Goal: Transaction & Acquisition: Purchase product/service

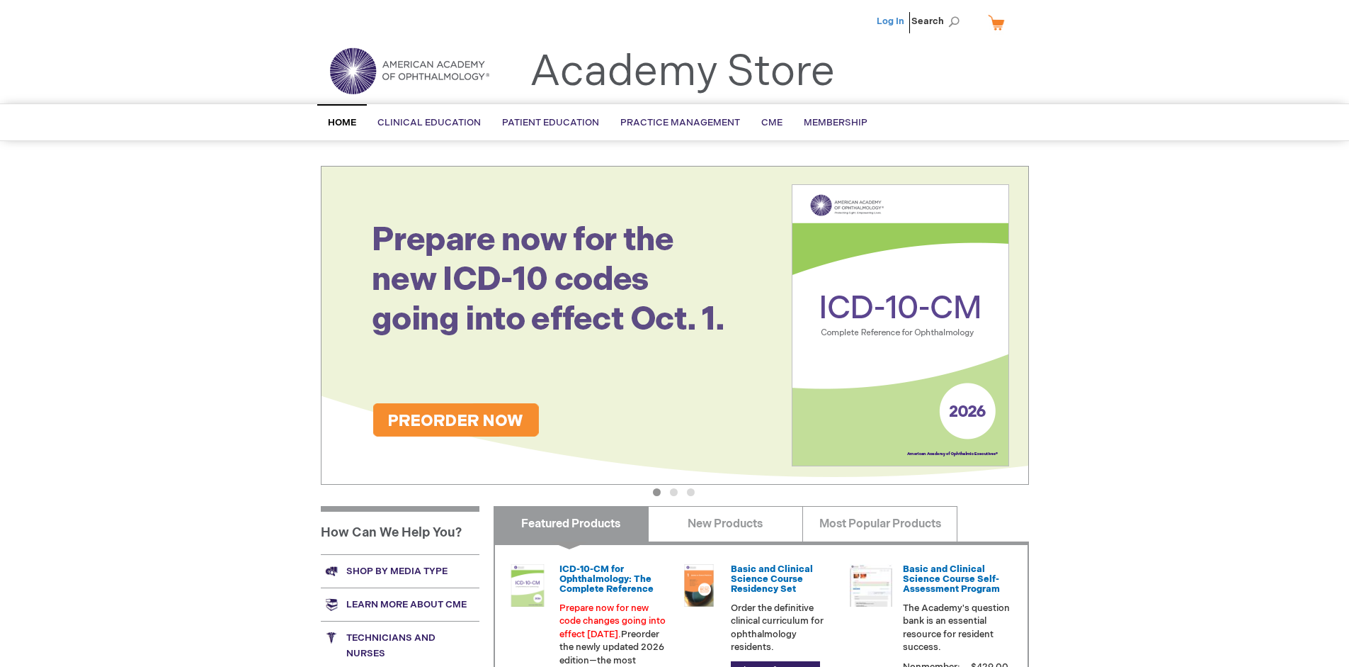
click at [892, 21] on link "Log In" at bounding box center [891, 21] width 28 height 11
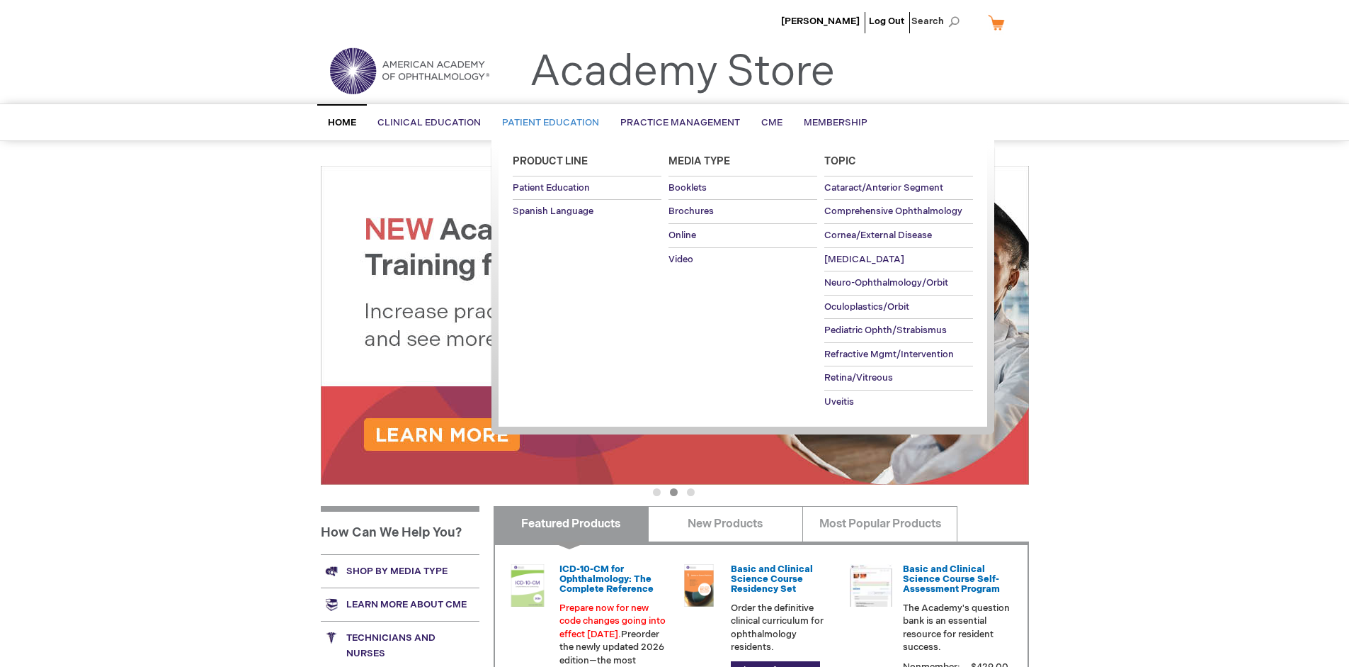
click at [547, 123] on span "Patient Education" at bounding box center [550, 122] width 97 height 11
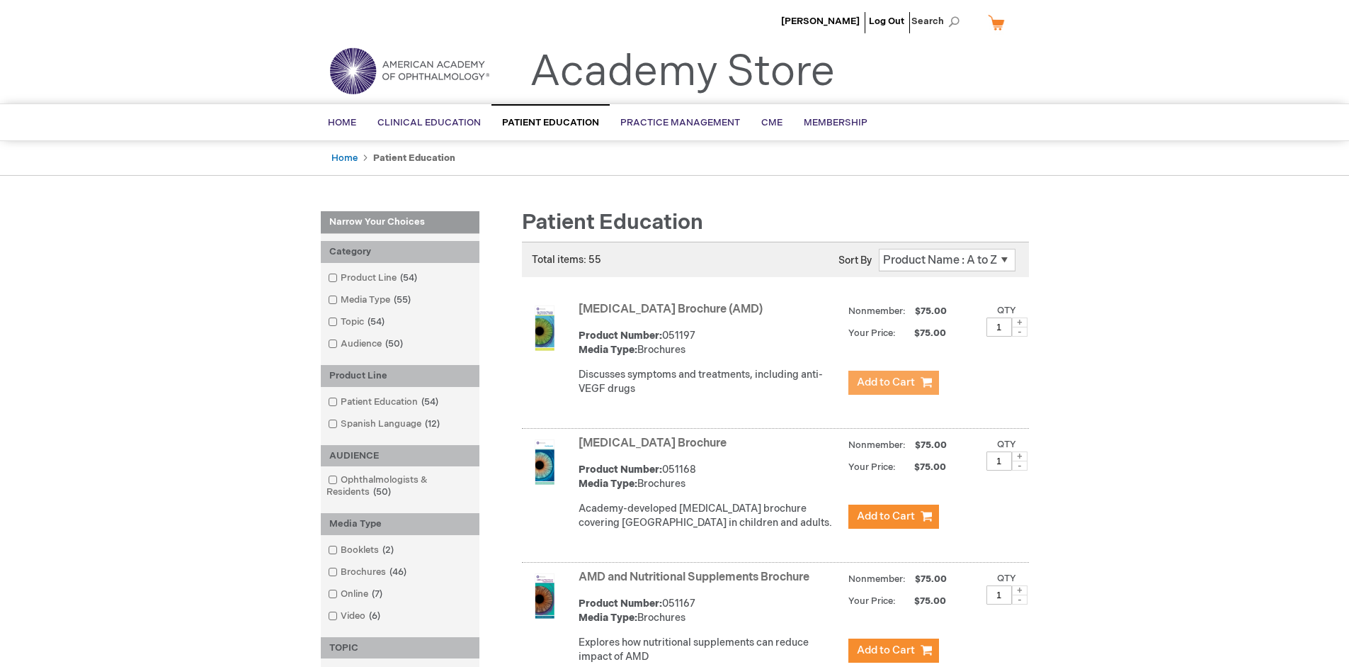
click at [893, 383] on span "Add to Cart" at bounding box center [886, 381] width 58 height 13
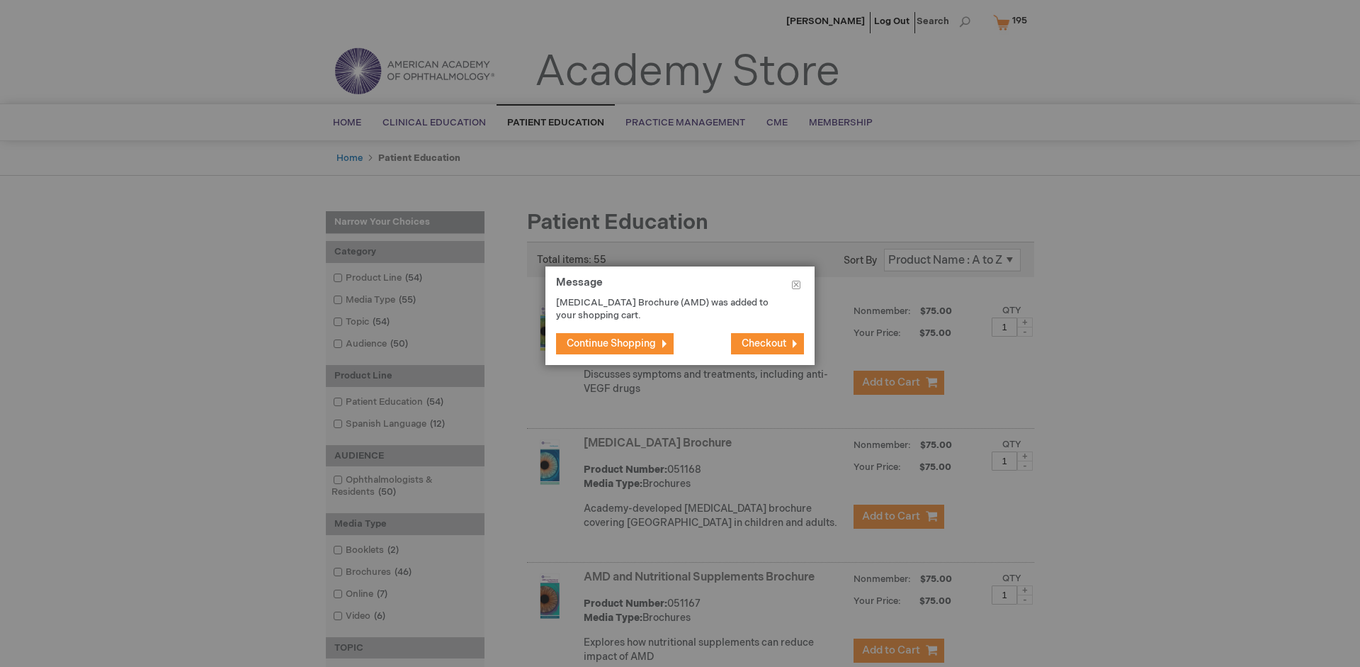
click at [611, 343] on span "Continue Shopping" at bounding box center [611, 343] width 89 height 12
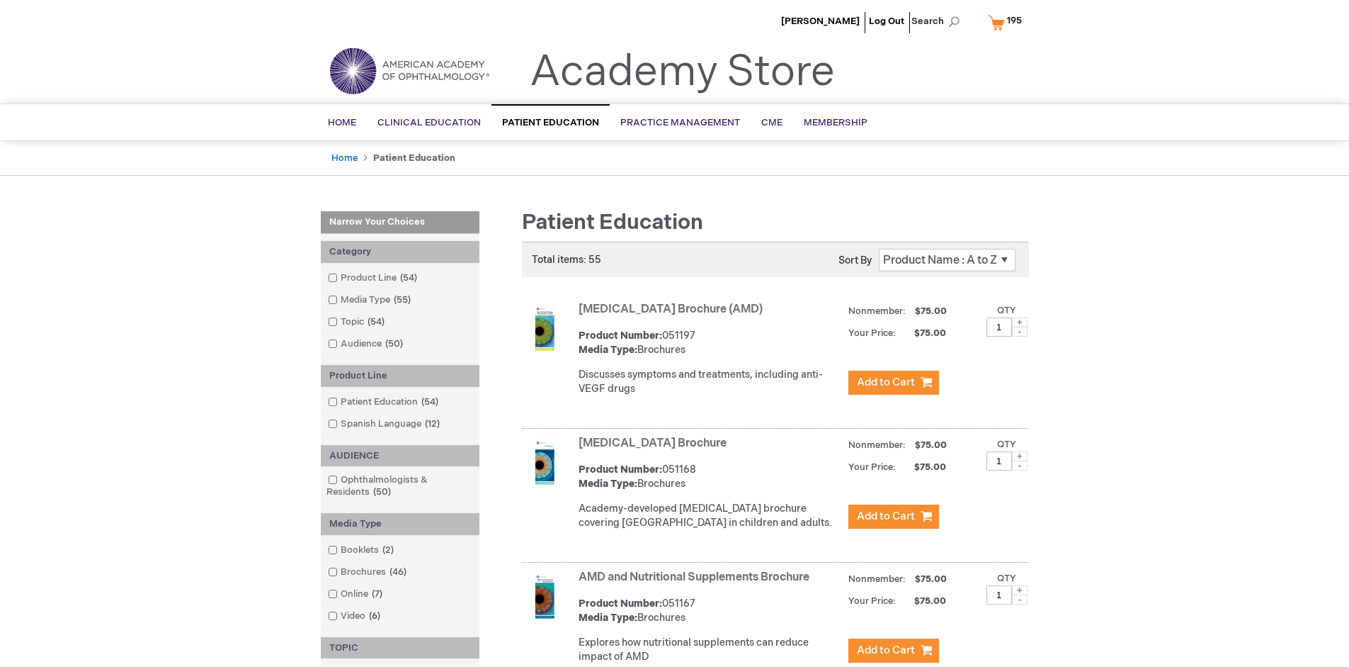
click at [697, 584] on link "AMD and Nutritional Supplements Brochure" at bounding box center [694, 576] width 231 height 13
